Goal: Find specific page/section: Find specific page/section

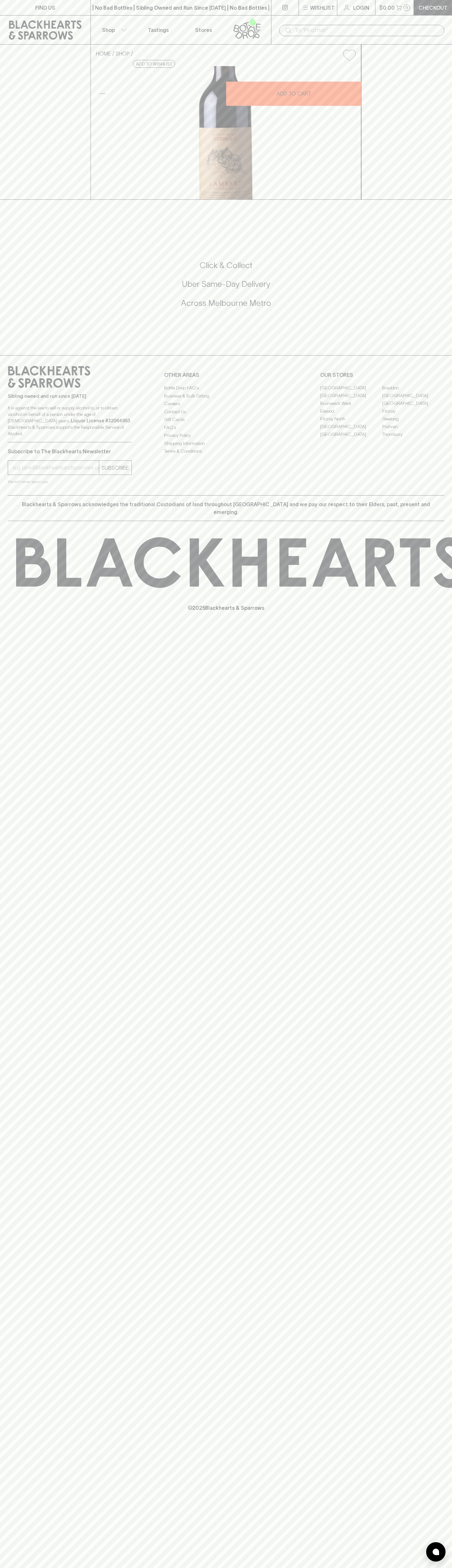
click at [37, 13] on link "FIND US" at bounding box center [45, 7] width 90 height 15
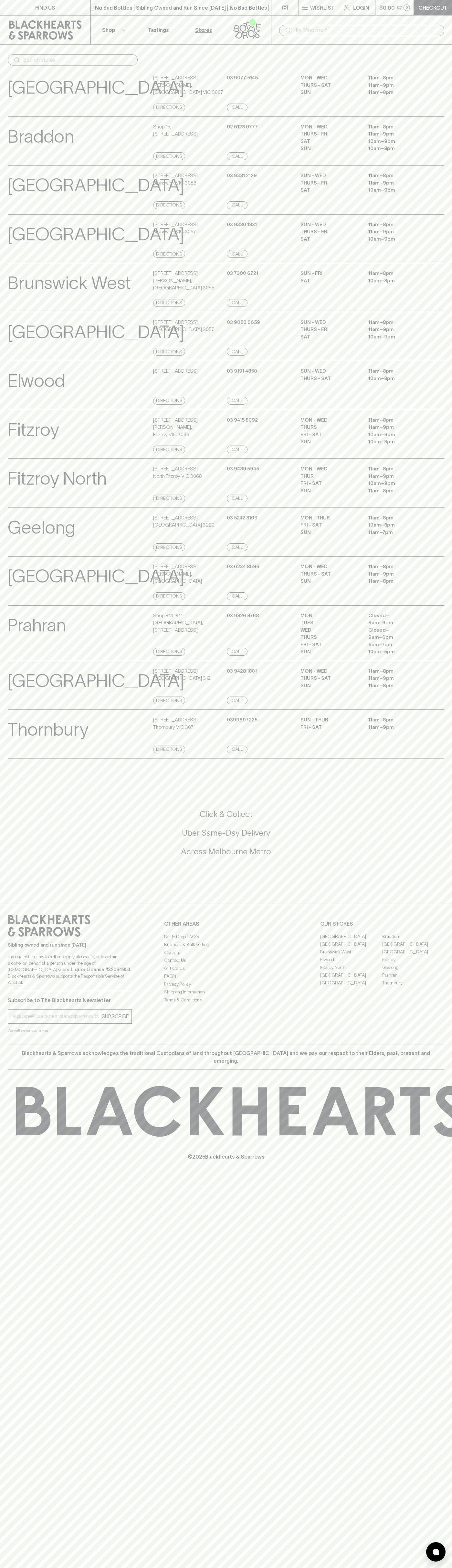
click at [356, 1567] on html "FIND US | No Bad Bottles | Sibling Owned and Run Since 2006 | No Bad Bottles | …" at bounding box center [226, 784] width 452 height 1568
click at [25, 590] on p "[GEOGRAPHIC_DATA]" at bounding box center [96, 576] width 176 height 27
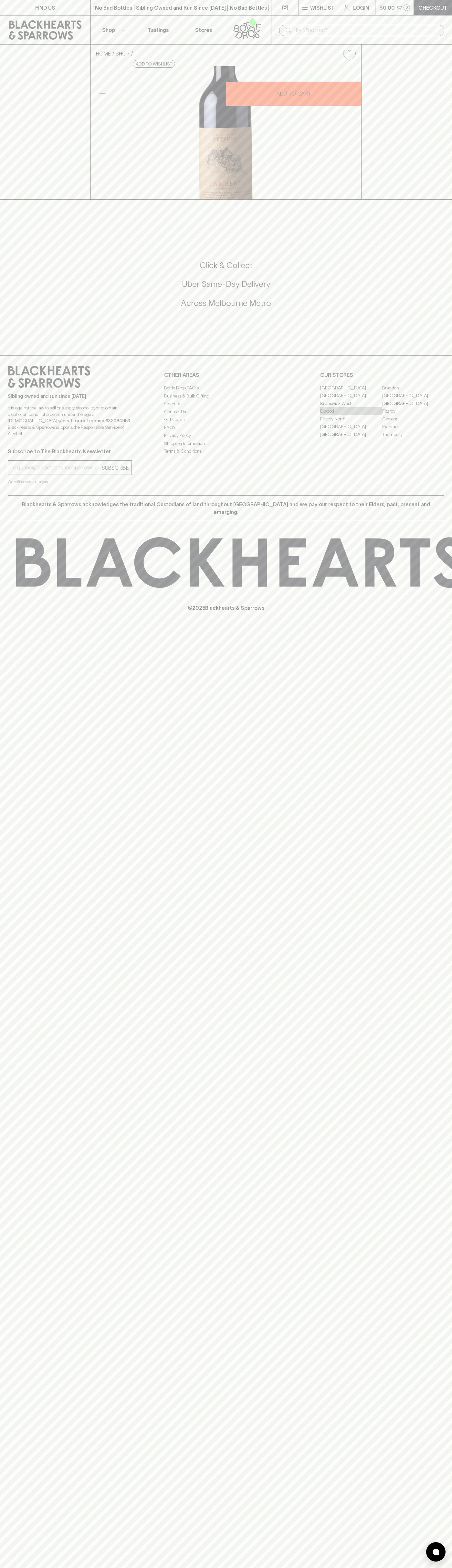
click at [351, 415] on link "Elwood" at bounding box center [351, 411] width 62 height 8
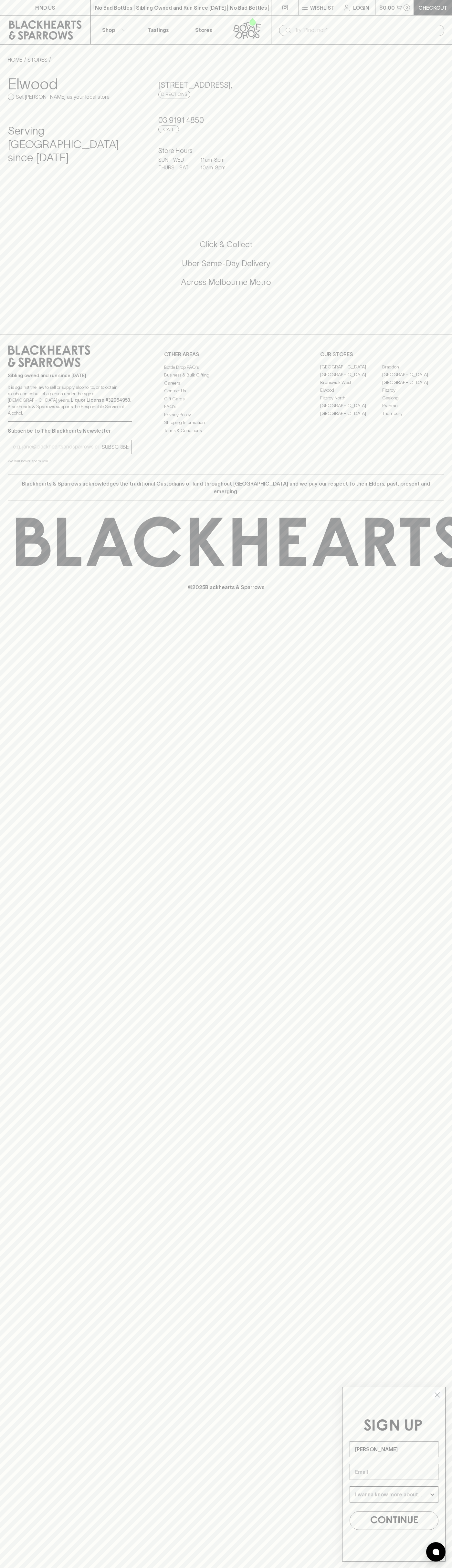
type input "[PERSON_NAME]"
